Goal: Transaction & Acquisition: Subscribe to service/newsletter

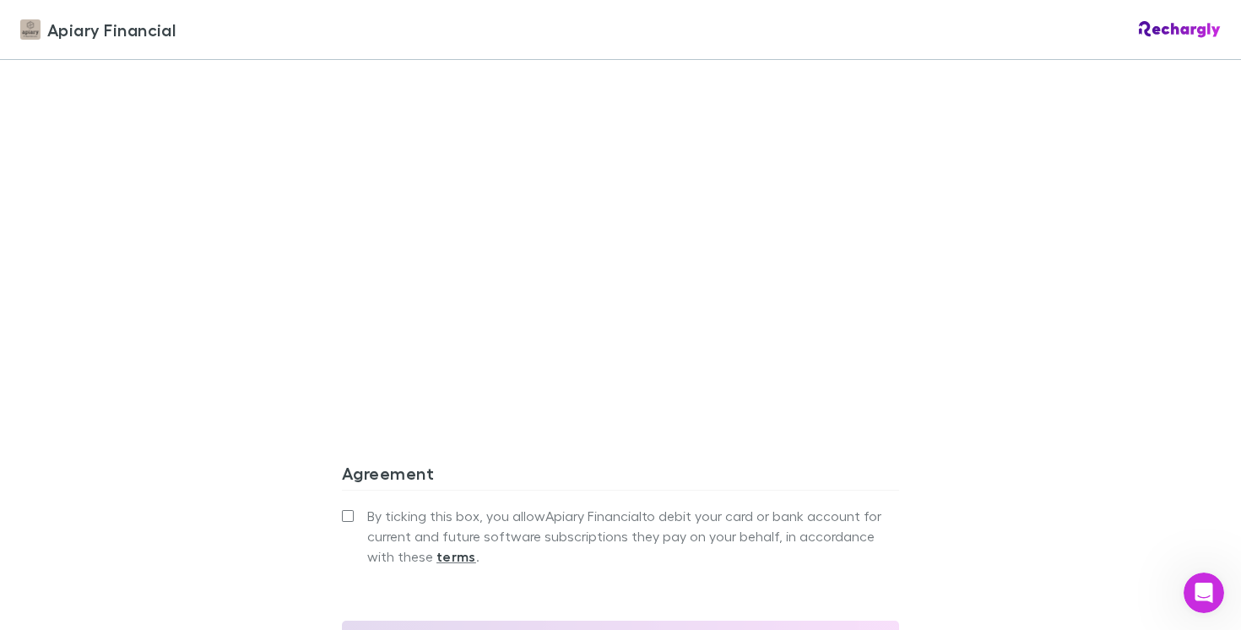
scroll to position [769, 0]
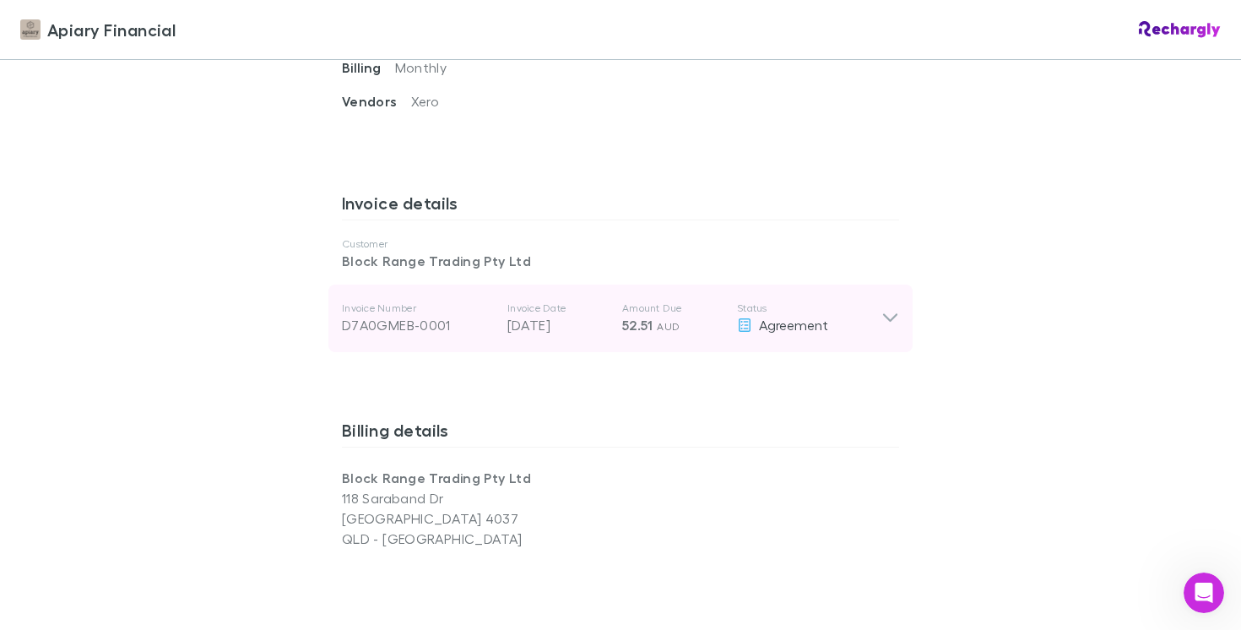
click at [889, 314] on icon at bounding box center [890, 318] width 14 height 8
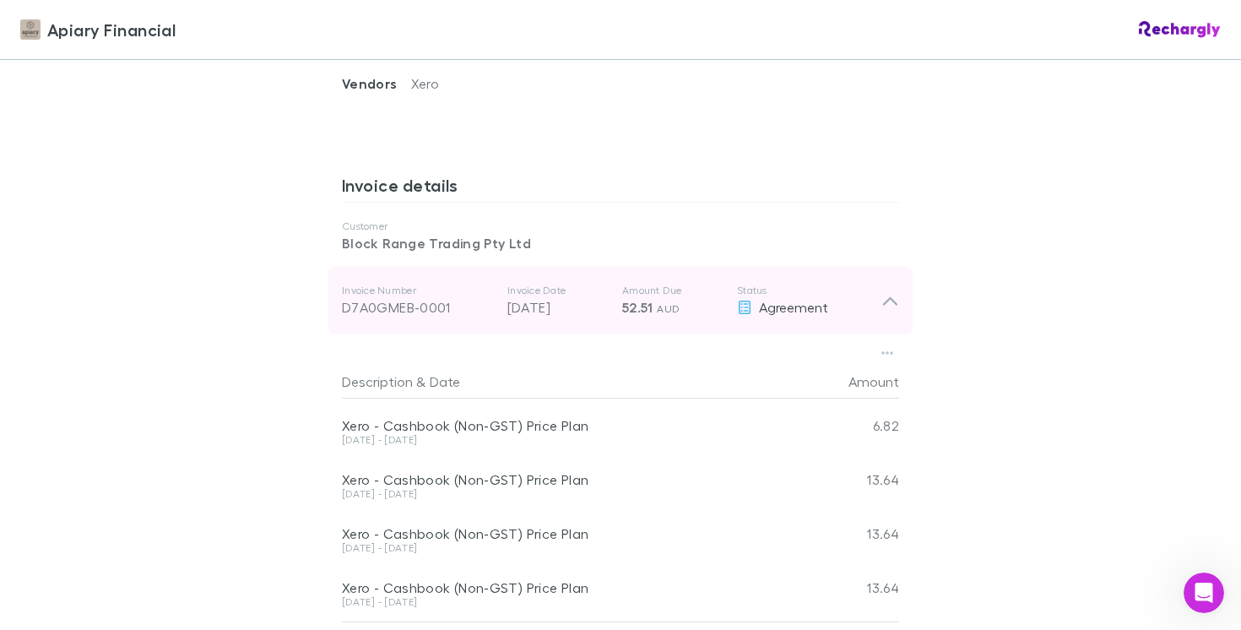
scroll to position [787, 0]
click at [889, 268] on div "Invoice Number D7A0GMEB-0001 Invoice Date [DATE] Amount Due 52.51 AUD Status Ag…" at bounding box center [620, 301] width 584 height 68
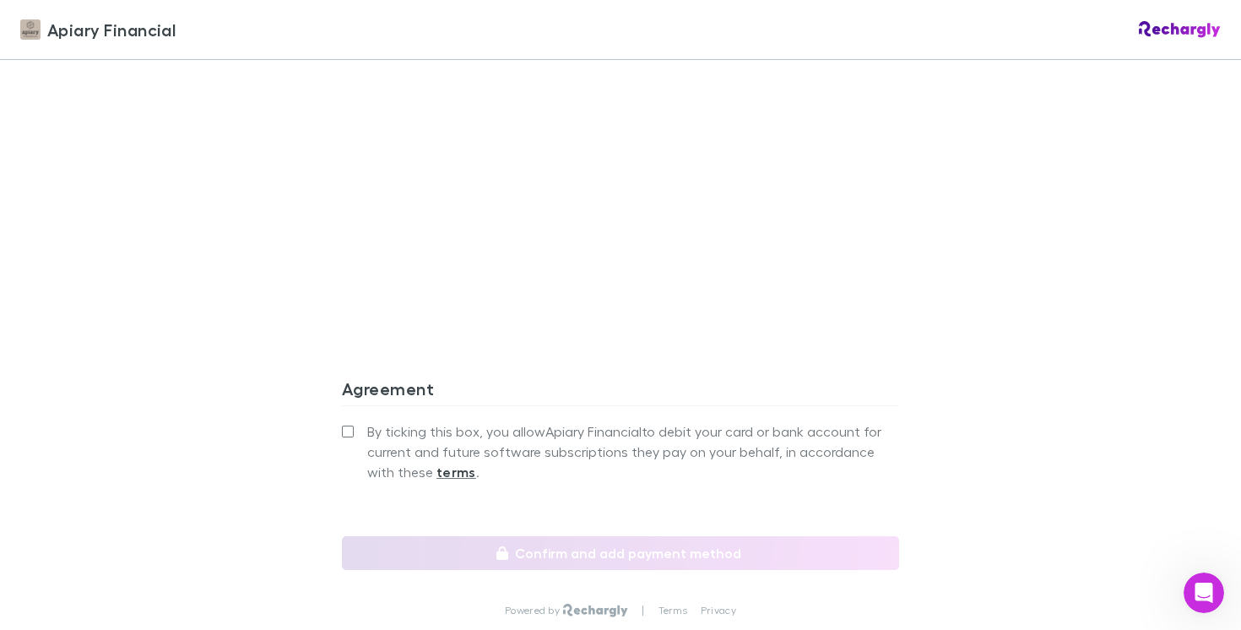
scroll to position [1420, 0]
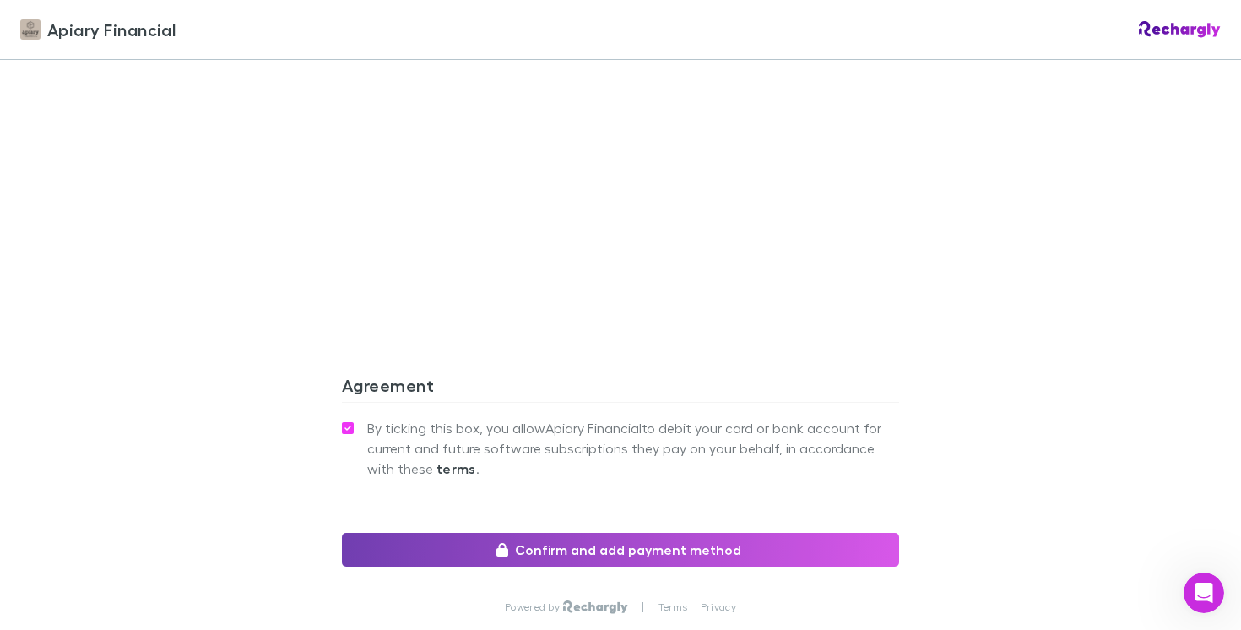
click at [632, 533] on button "Confirm and add payment method" at bounding box center [620, 550] width 557 height 34
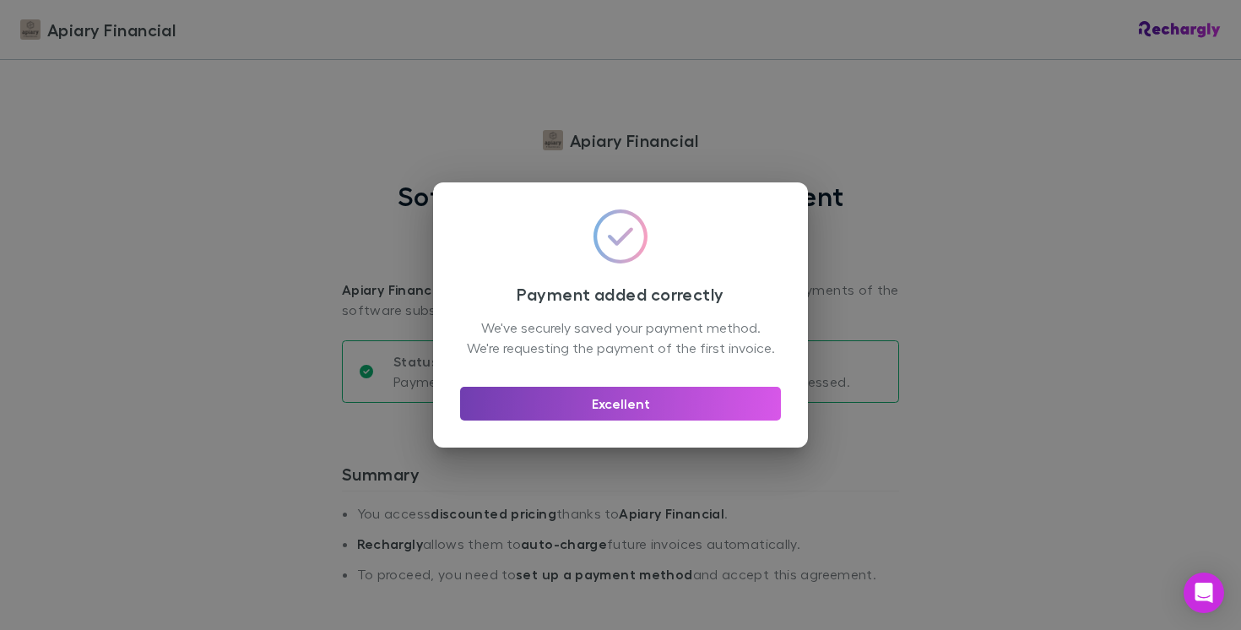
click at [722, 399] on button "Excellent" at bounding box center [620, 404] width 321 height 34
